Goal: Task Accomplishment & Management: Complete application form

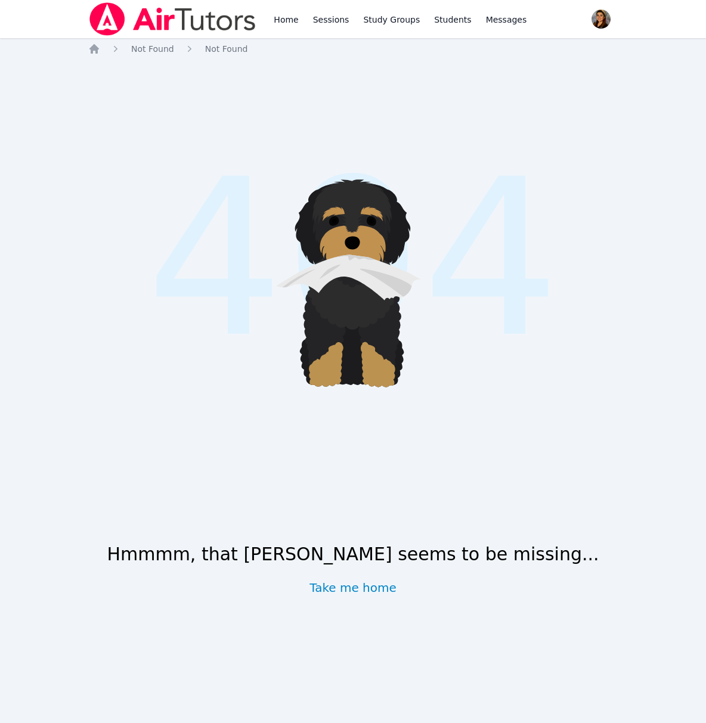
click at [359, 593] on link "Take me home" at bounding box center [352, 588] width 87 height 17
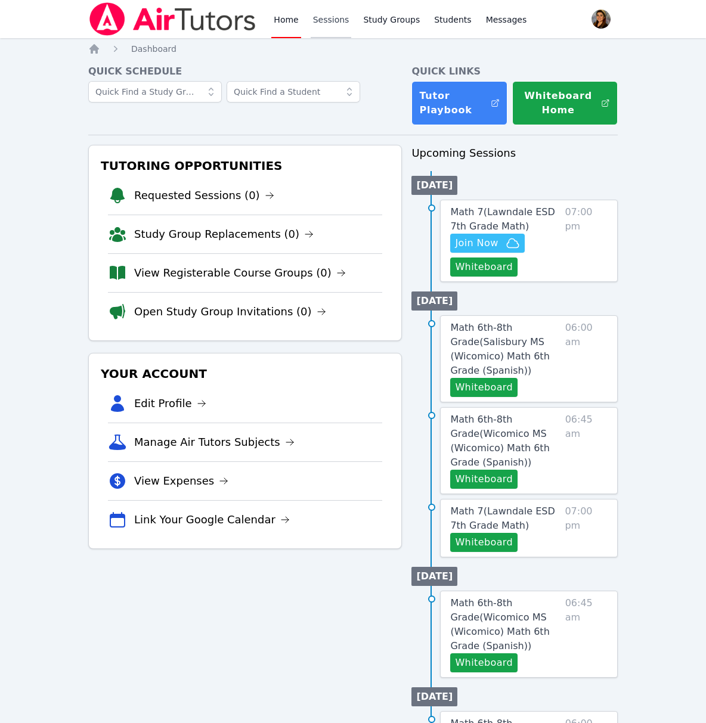
click at [320, 18] on link "Sessions" at bounding box center [331, 19] width 41 height 38
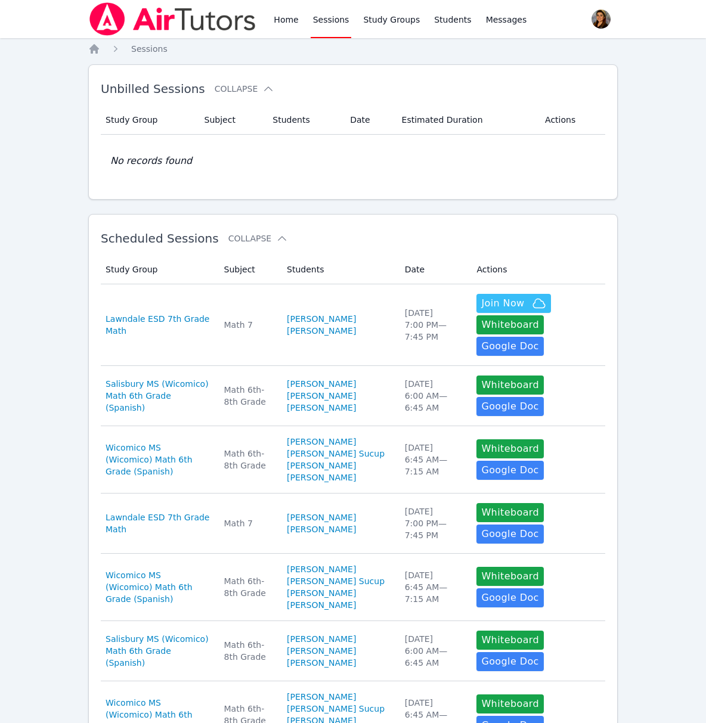
click at [320, 18] on link "Sessions" at bounding box center [331, 19] width 41 height 38
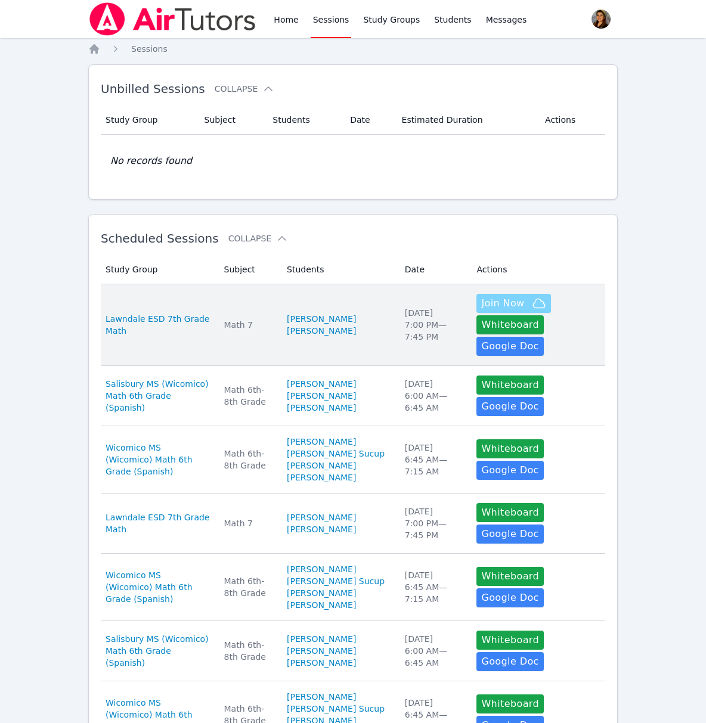
click at [509, 303] on span "Join Now" at bounding box center [502, 303] width 43 height 14
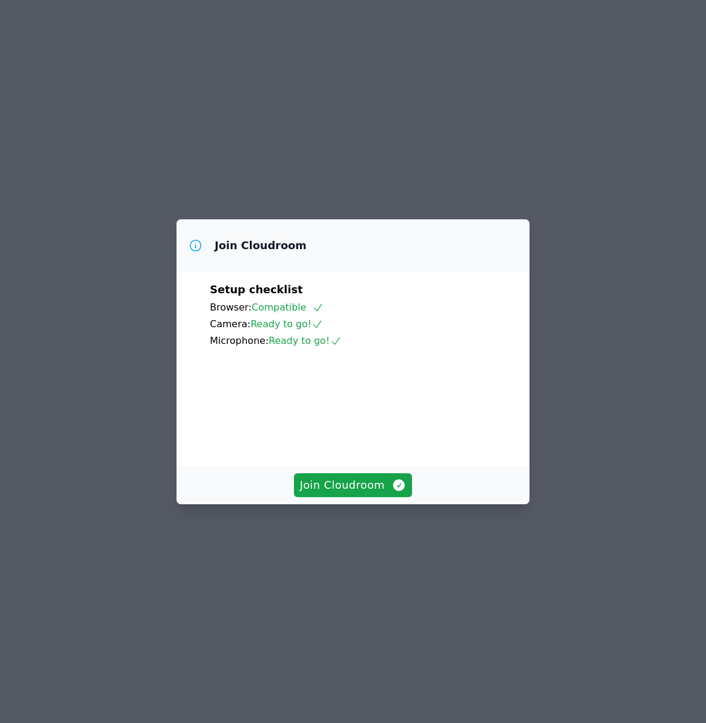
click at [359, 466] on div "Setup checklist Browser: Compatible Camera: Ready to go! Microphone: Ready to g…" at bounding box center [353, 369] width 353 height 194
click at [386, 494] on span "Join Cloudroom" at bounding box center [353, 485] width 107 height 17
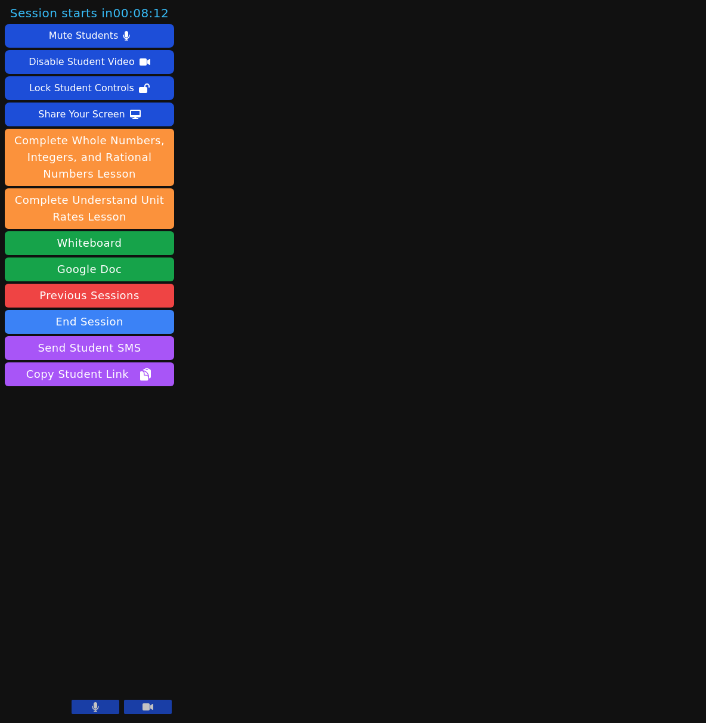
click at [146, 705] on icon at bounding box center [148, 707] width 11 height 7
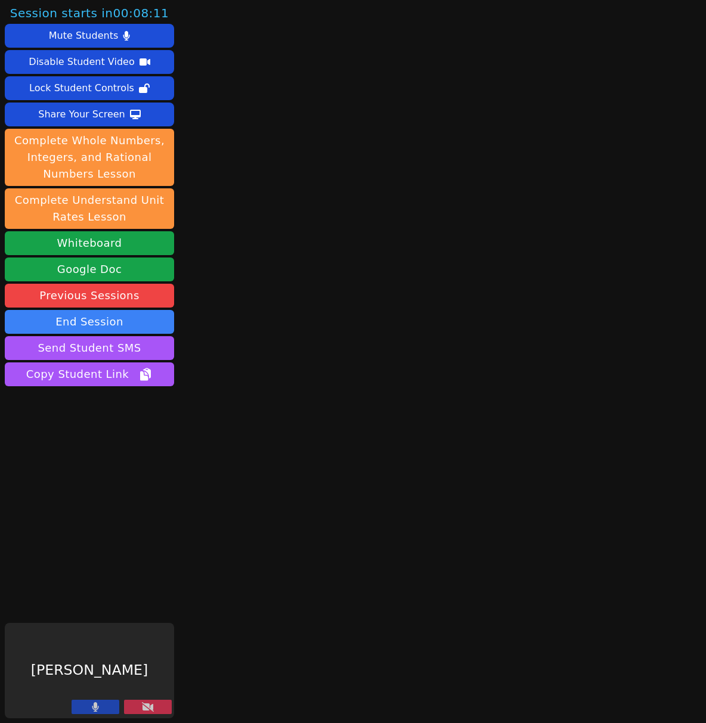
click at [109, 711] on button at bounding box center [96, 707] width 48 height 14
click at [147, 708] on icon at bounding box center [148, 707] width 12 height 10
click at [88, 709] on button at bounding box center [96, 707] width 48 height 14
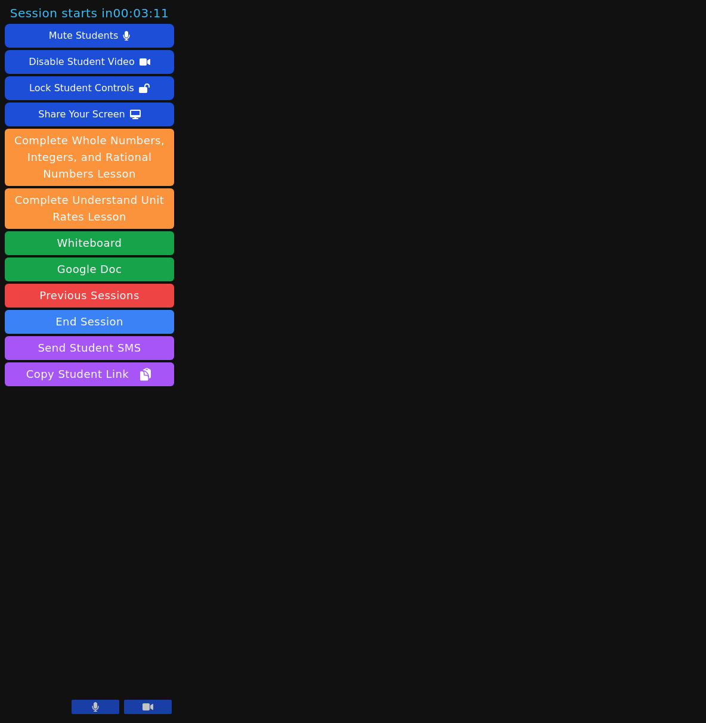
click at [92, 707] on icon at bounding box center [95, 707] width 7 height 10
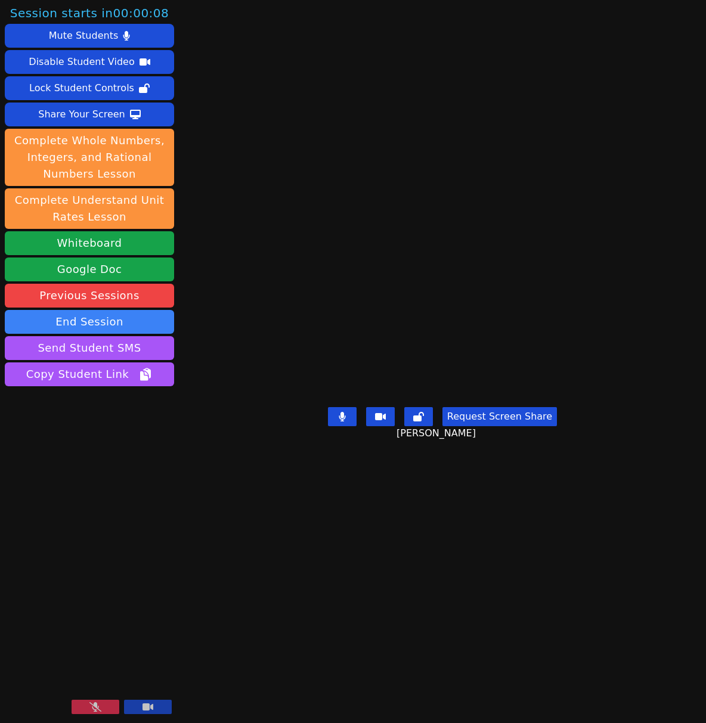
click at [89, 708] on icon at bounding box center [95, 707] width 12 height 10
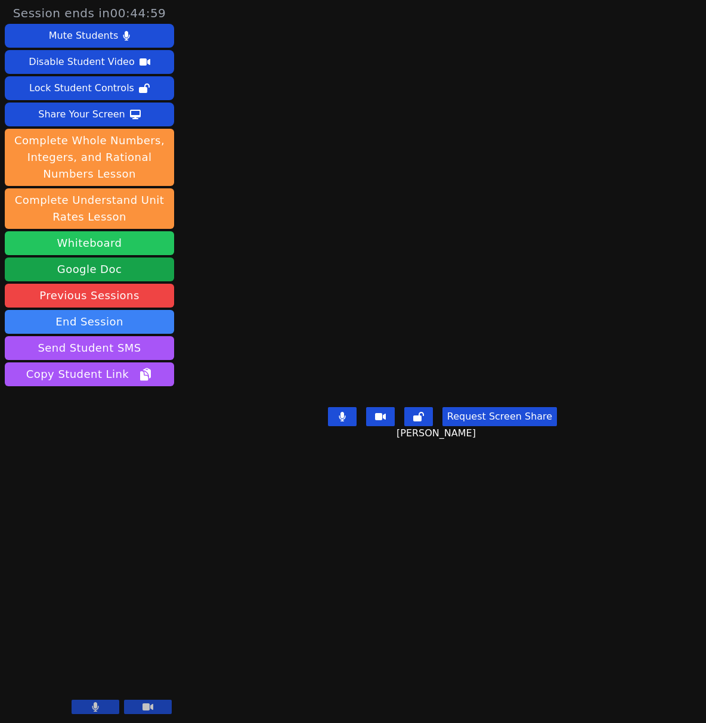
click at [120, 239] on button "Whiteboard" at bounding box center [89, 243] width 169 height 24
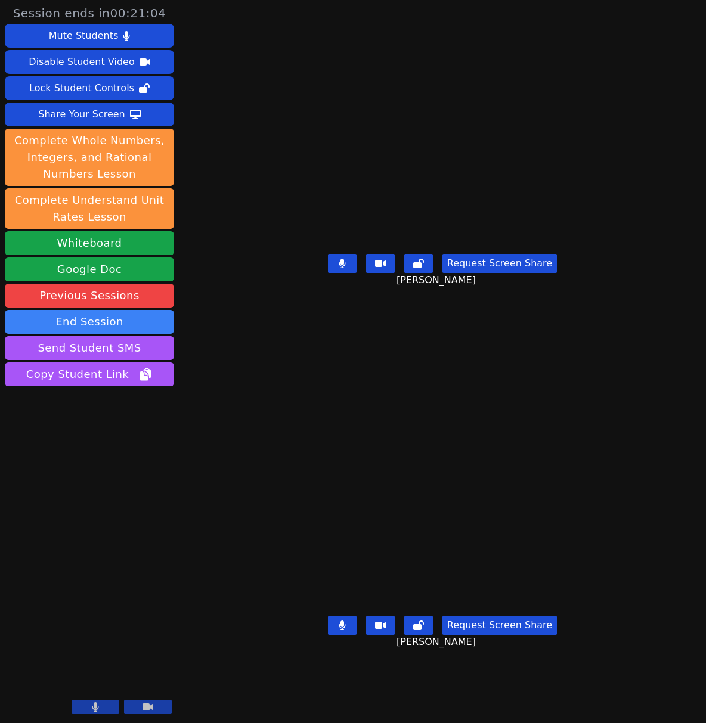
click at [344, 630] on icon at bounding box center [342, 626] width 7 height 10
click at [345, 630] on icon at bounding box center [342, 626] width 12 height 10
click at [356, 635] on button at bounding box center [342, 625] width 29 height 19
click at [343, 630] on icon at bounding box center [342, 626] width 12 height 10
click at [348, 630] on icon at bounding box center [342, 626] width 12 height 10
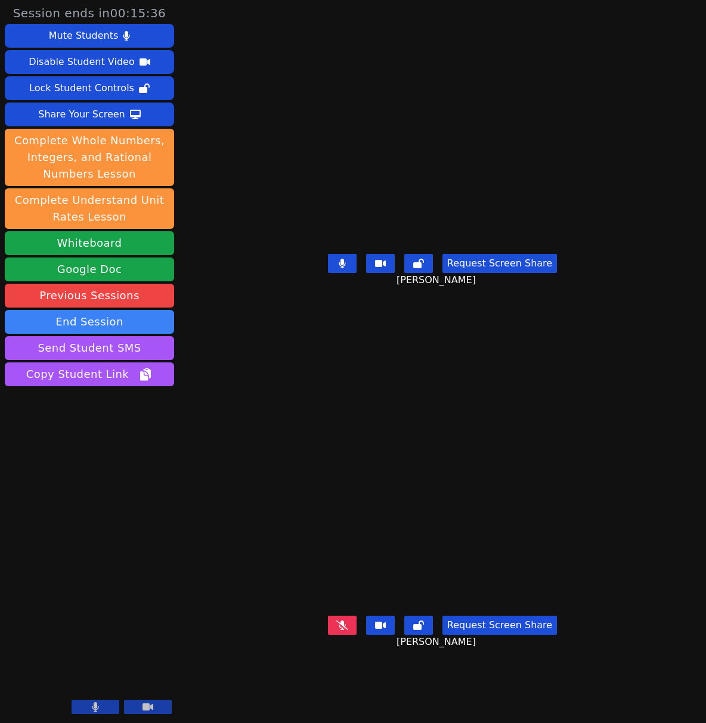
click at [346, 630] on icon at bounding box center [342, 626] width 12 height 10
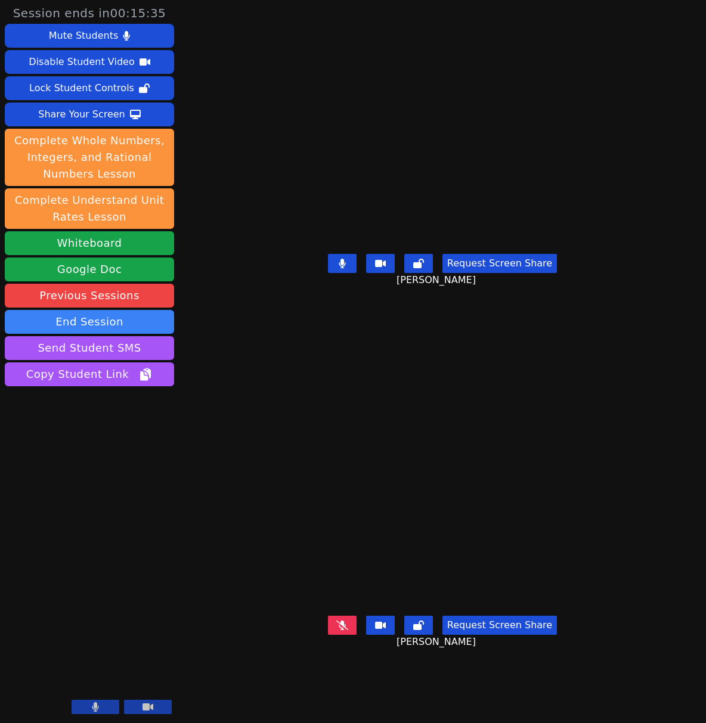
click at [346, 630] on icon at bounding box center [342, 626] width 12 height 10
click at [343, 630] on icon at bounding box center [342, 626] width 12 height 10
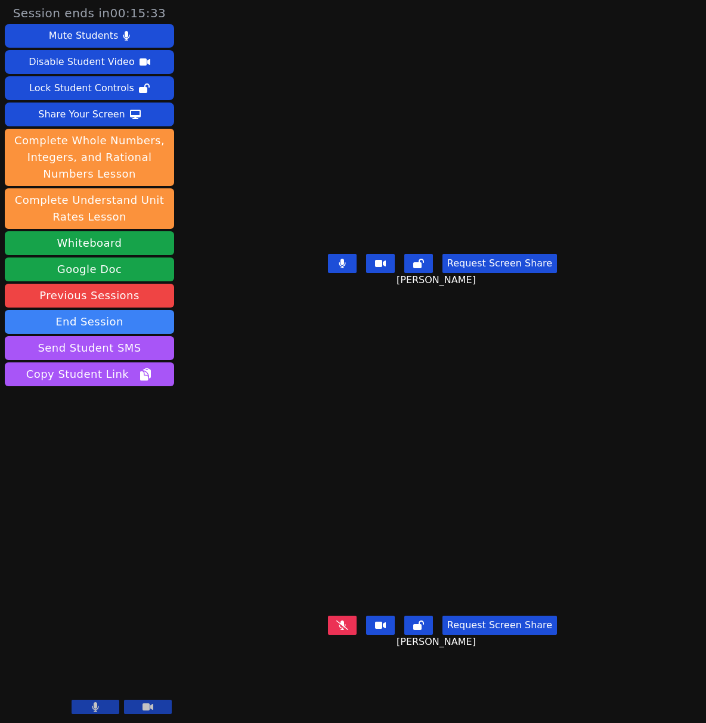
click at [343, 630] on icon at bounding box center [342, 626] width 12 height 10
click at [345, 630] on icon at bounding box center [342, 626] width 12 height 10
click at [342, 630] on icon at bounding box center [342, 626] width 12 height 10
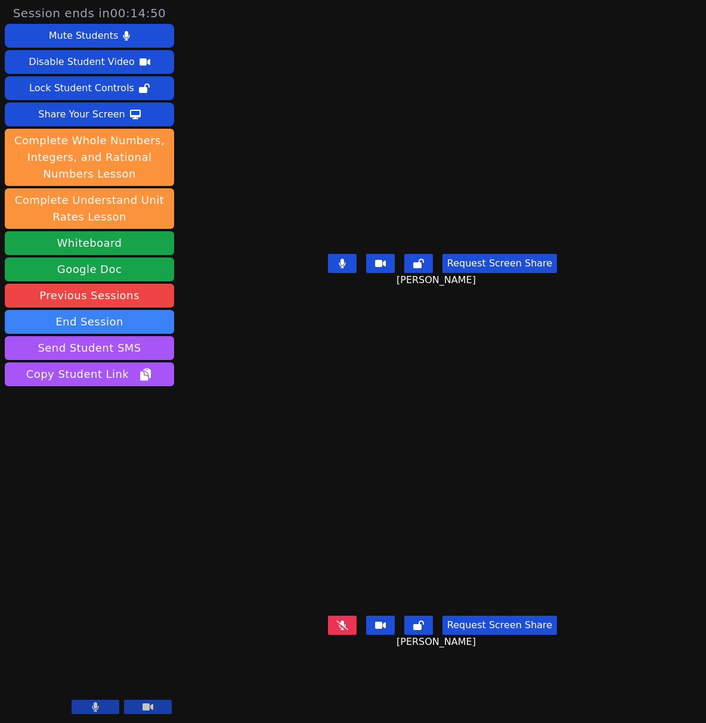
click at [342, 630] on icon at bounding box center [342, 626] width 12 height 10
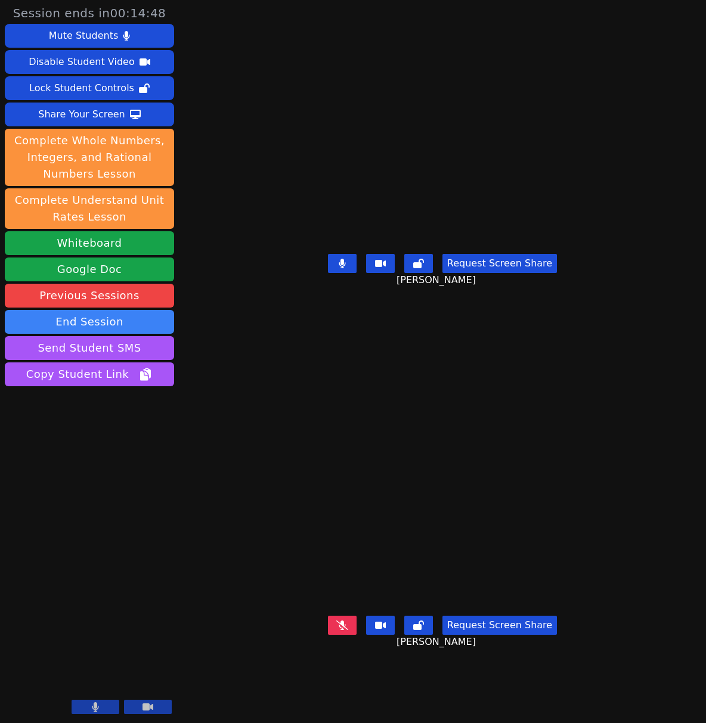
click at [342, 630] on icon at bounding box center [342, 626] width 12 height 10
click at [346, 630] on icon at bounding box center [342, 626] width 12 height 10
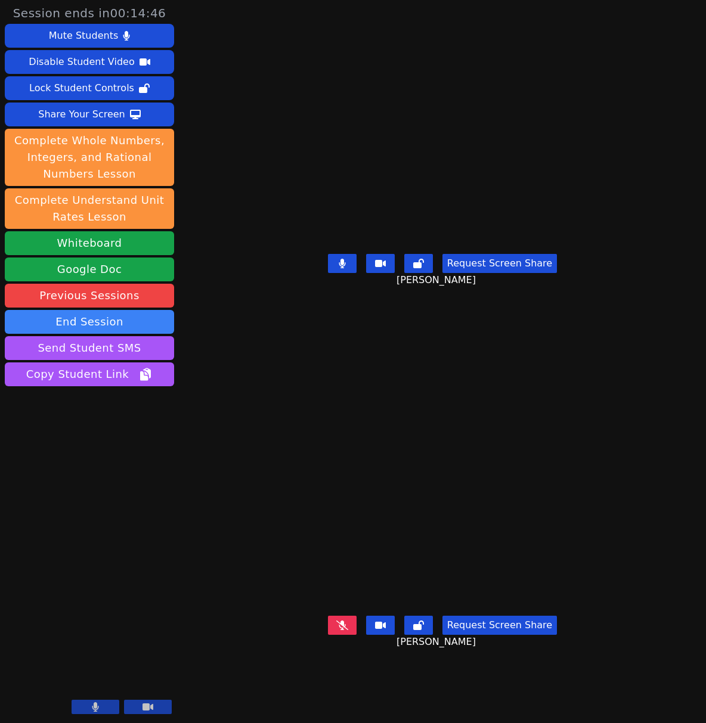
drag, startPoint x: 346, startPoint y: 682, endPoint x: 338, endPoint y: 678, distance: 9.1
click at [346, 630] on icon at bounding box center [342, 626] width 12 height 10
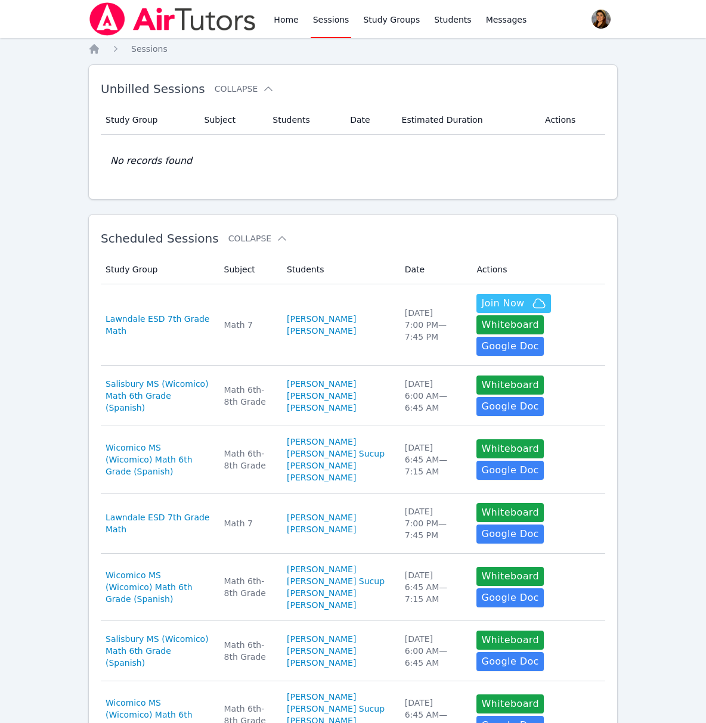
click at [303, 230] on div "Scheduled Sessions Collapse" at bounding box center [334, 238] width 466 height 33
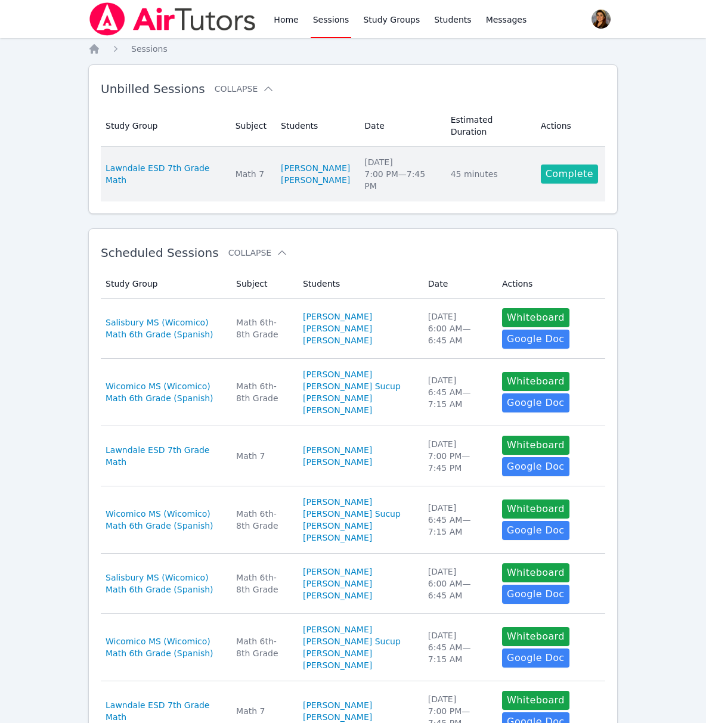
click at [562, 171] on link "Complete" at bounding box center [569, 174] width 57 height 19
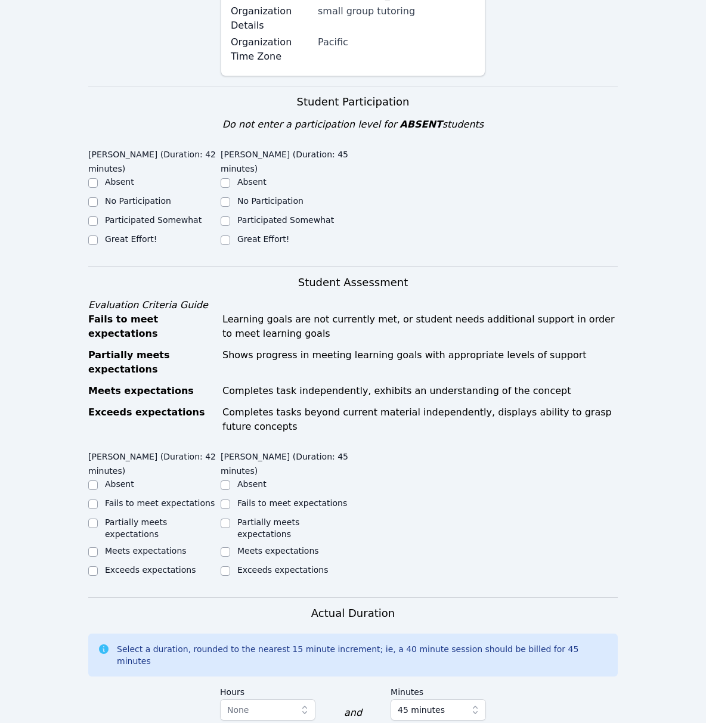
scroll to position [246, 0]
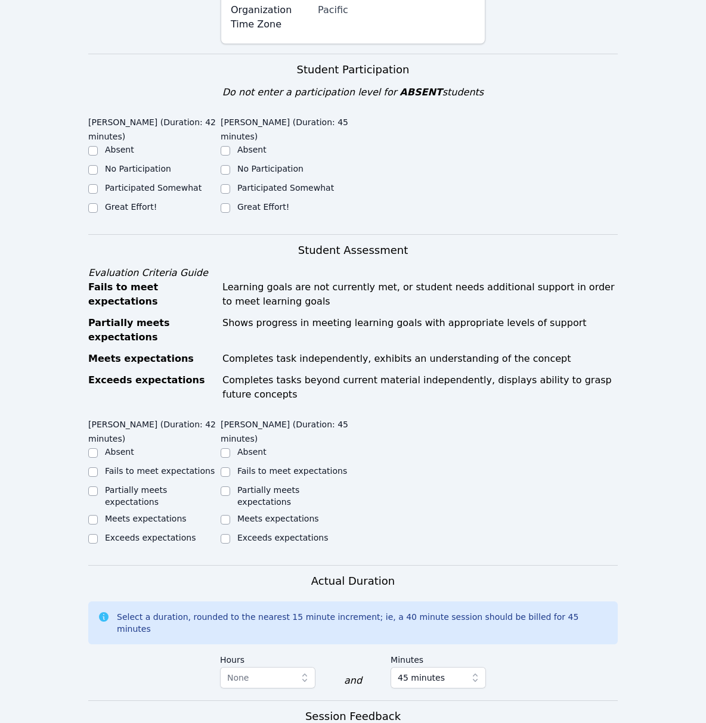
drag, startPoint x: 128, startPoint y: 224, endPoint x: 193, endPoint y: 224, distance: 65.6
click at [128, 212] on label "Great Effort!" at bounding box center [131, 207] width 52 height 10
drag, startPoint x: 252, startPoint y: 218, endPoint x: 148, endPoint y: 223, distance: 103.9
click at [250, 212] on label "Great Effort!" at bounding box center [263, 207] width 52 height 10
click at [230, 213] on input "Great Effort!" at bounding box center [226, 208] width 10 height 10
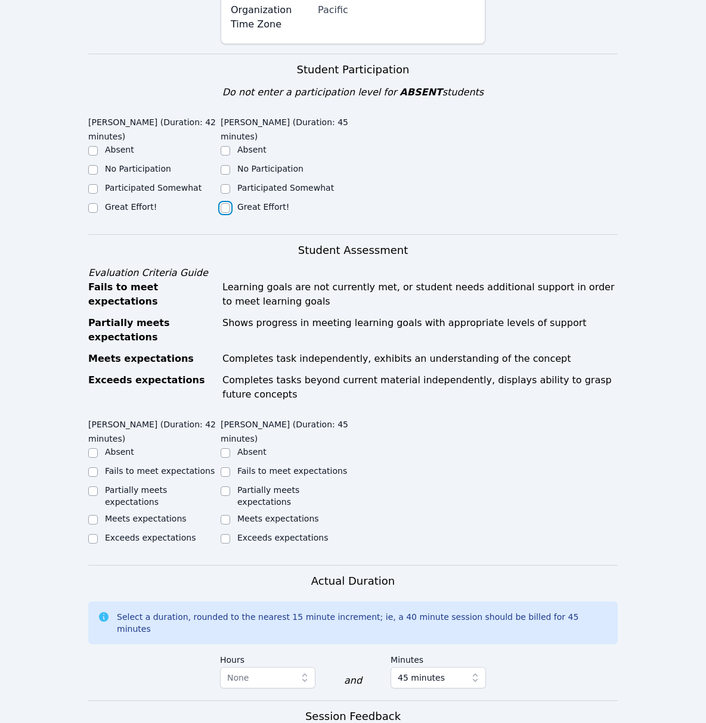
checkbox input "true"
drag, startPoint x: 128, startPoint y: 220, endPoint x: 136, endPoint y: 224, distance: 8.8
click at [128, 212] on label "Great Effort!" at bounding box center [131, 207] width 52 height 10
click at [98, 213] on input "Great Effort!" at bounding box center [93, 208] width 10 height 10
checkbox input "true"
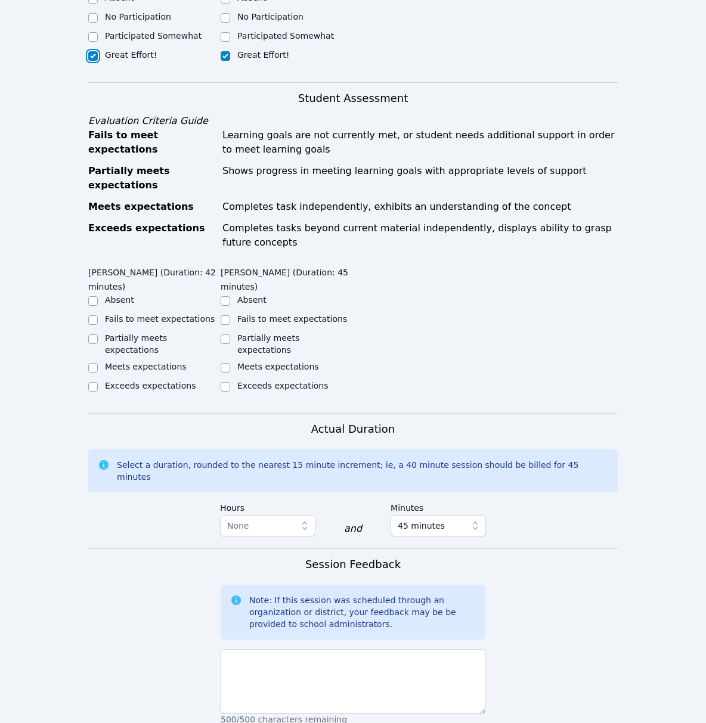
scroll to position [400, 0]
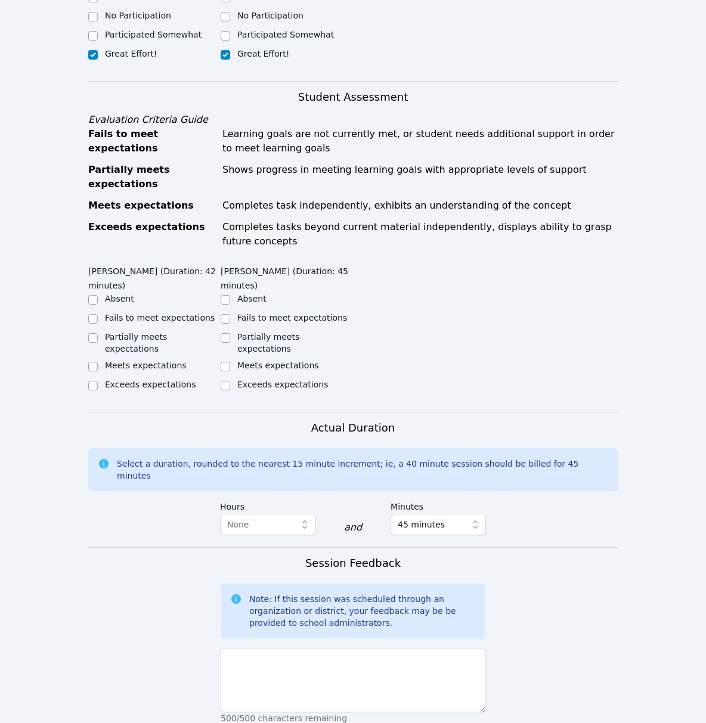
drag, startPoint x: 155, startPoint y: 367, endPoint x: 228, endPoint y: 374, distance: 73.1
click at [156, 367] on label "Meets expectations" at bounding box center [146, 366] width 82 height 10
click at [98, 367] on input "Meets expectations" at bounding box center [93, 367] width 10 height 10
checkbox input "true"
click at [258, 368] on label "Meets expectations" at bounding box center [278, 366] width 82 height 10
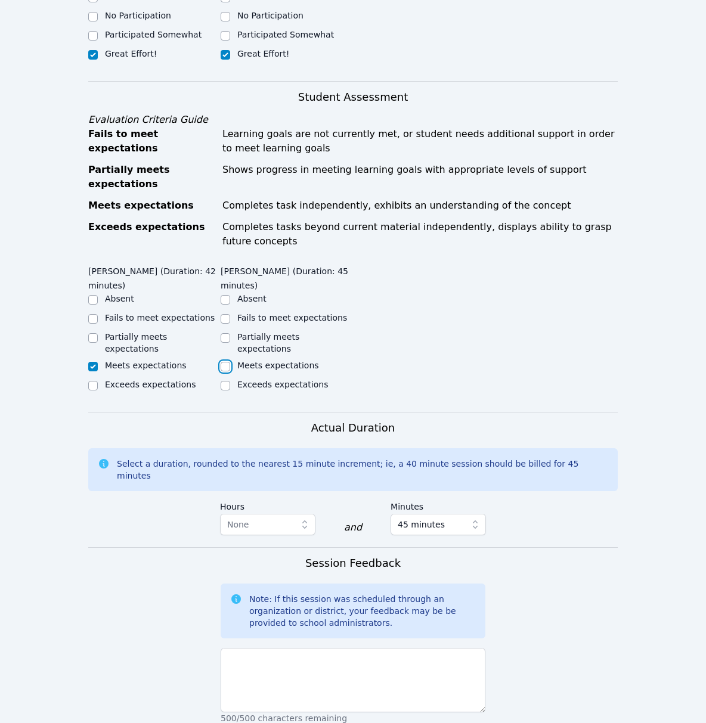
click at [230, 368] on input "Meets expectations" at bounding box center [226, 367] width 10 height 10
checkbox input "true"
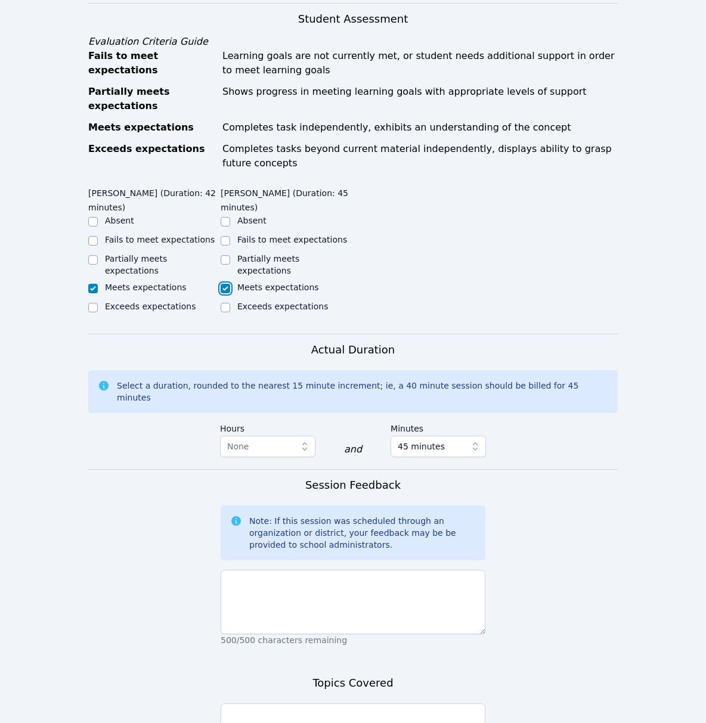
scroll to position [482, 0]
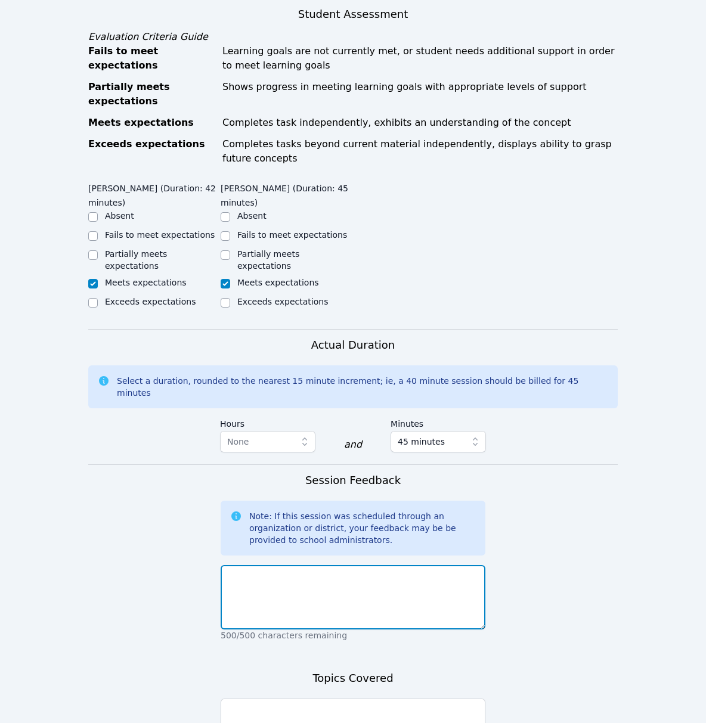
click at [309, 585] on textarea at bounding box center [353, 597] width 265 height 64
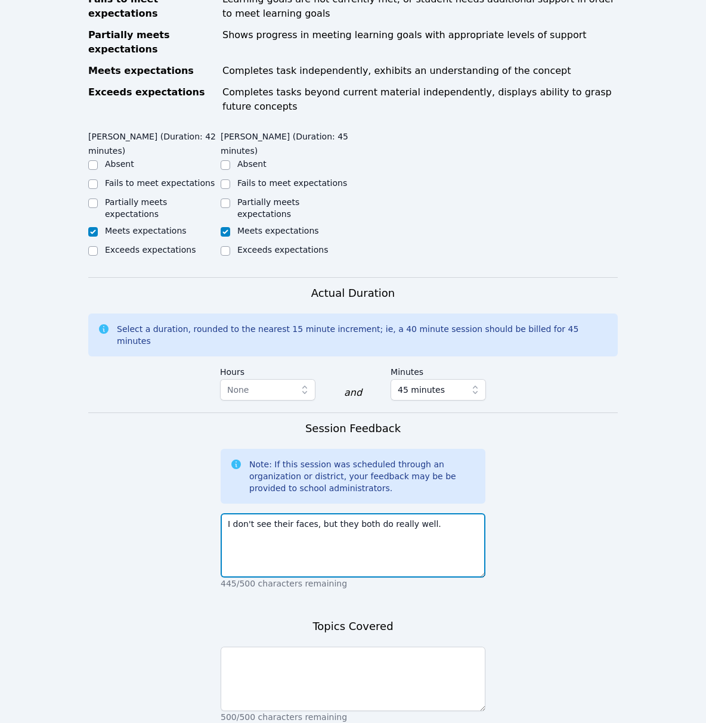
scroll to position [535, 0]
type textarea "I don't see their faces, but they both do really well."
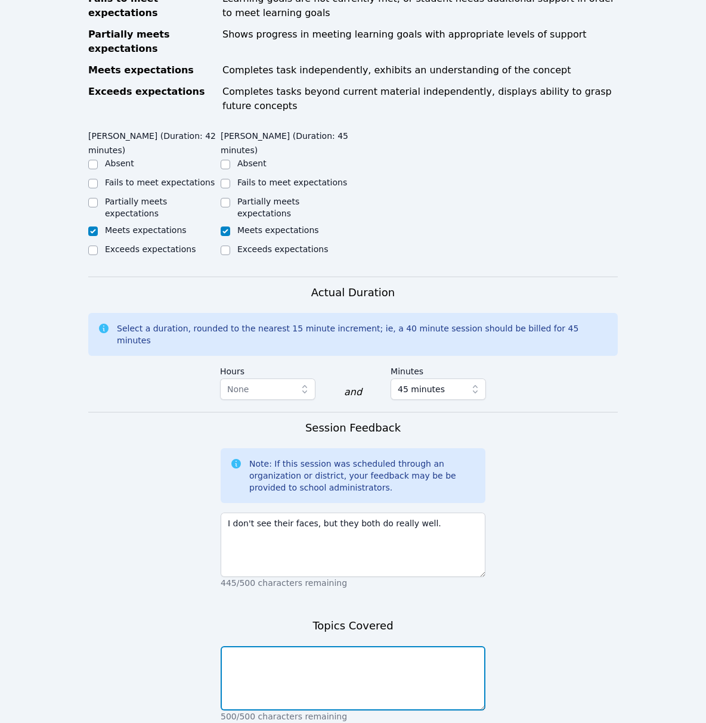
click at [301, 669] on textarea at bounding box center [353, 678] width 265 height 64
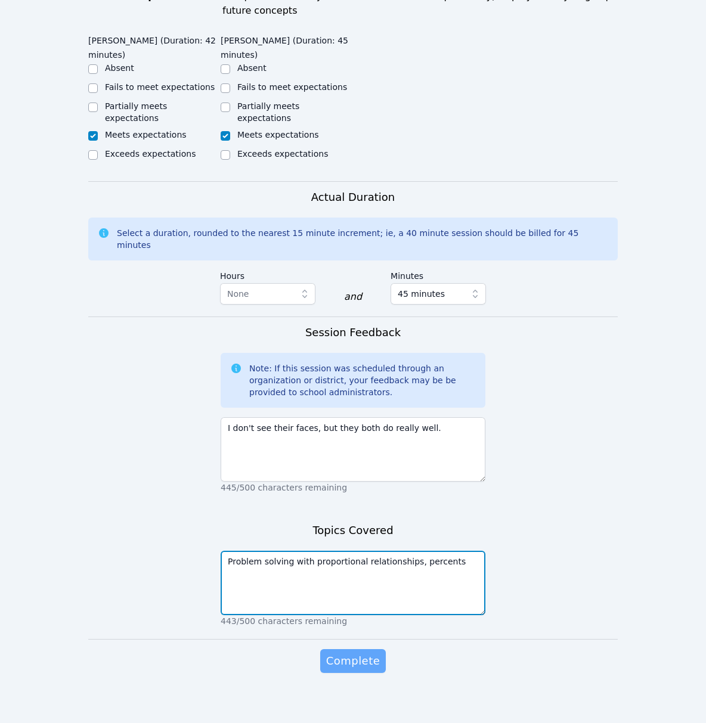
type textarea "Problem solving with proportional relationships, percents"
click at [368, 656] on span "Complete" at bounding box center [353, 661] width 54 height 17
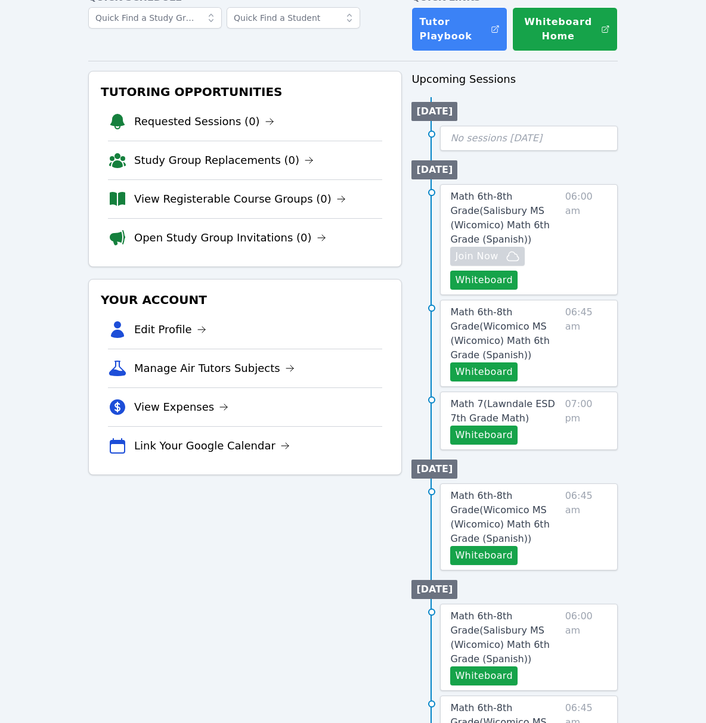
scroll to position [76, 0]
